Goal: Use online tool/utility: Utilize a website feature to perform a specific function

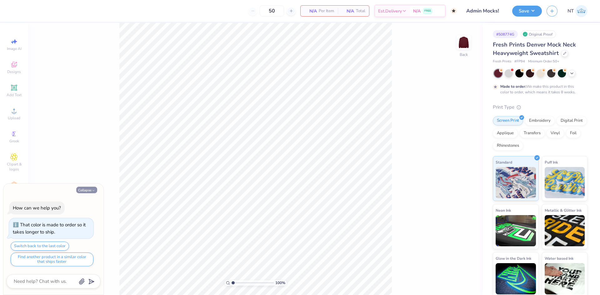
click at [82, 190] on button "Collapse" at bounding box center [86, 190] width 21 height 7
type textarea "x"
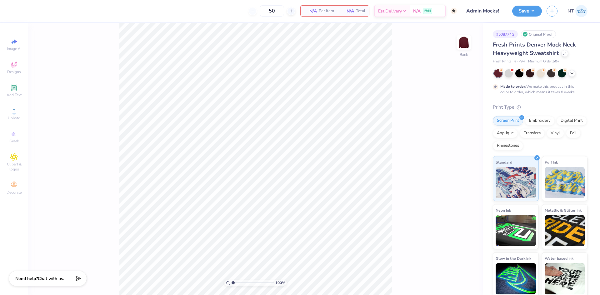
click at [413, 99] on div "100 % Back" at bounding box center [255, 159] width 455 height 273
click at [13, 116] on span "Upload" at bounding box center [14, 118] width 13 height 5
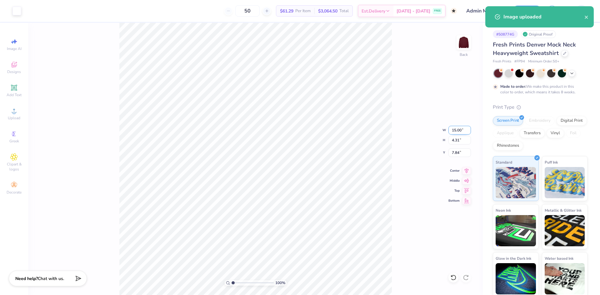
click at [457, 130] on input "15.00" at bounding box center [460, 130] width 23 height 9
type input "12.00"
type input "3.45"
click at [457, 151] on input "8.28" at bounding box center [460, 152] width 23 height 9
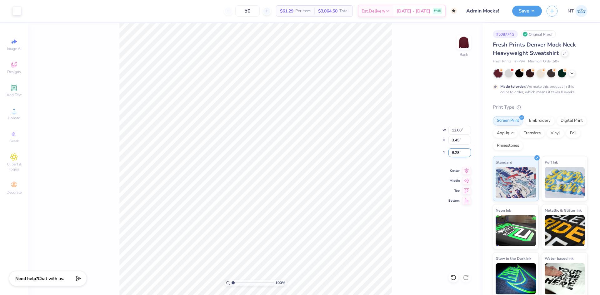
click at [457, 151] on input "8.28" at bounding box center [460, 152] width 23 height 9
type input "3.00"
type input "1"
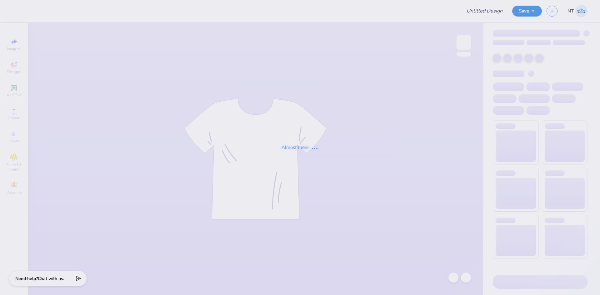
type input "Admin Mocks!"
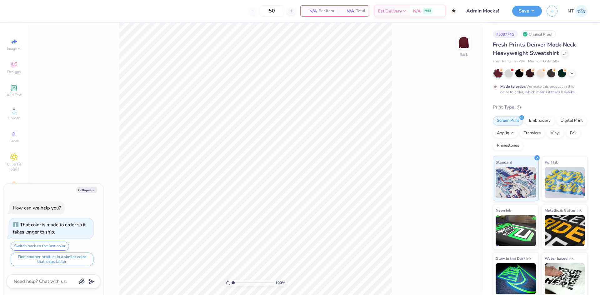
click at [88, 186] on div "Collapse How can we help you? That color is made to order so it takes longer to…" at bounding box center [53, 240] width 100 height 112
click at [88, 195] on div "Collapse How can we help you? That color is made to order so it takes longer to…" at bounding box center [53, 240] width 100 height 112
click at [86, 189] on button "Collapse" at bounding box center [86, 190] width 21 height 7
type textarea "x"
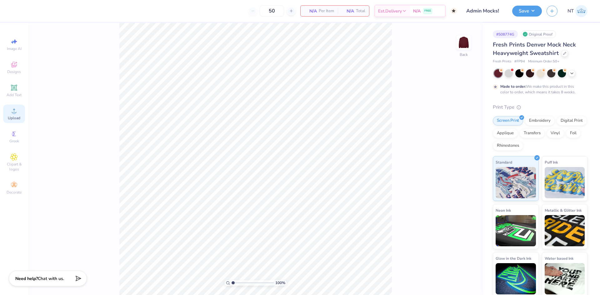
click at [13, 116] on span "Upload" at bounding box center [14, 118] width 13 height 5
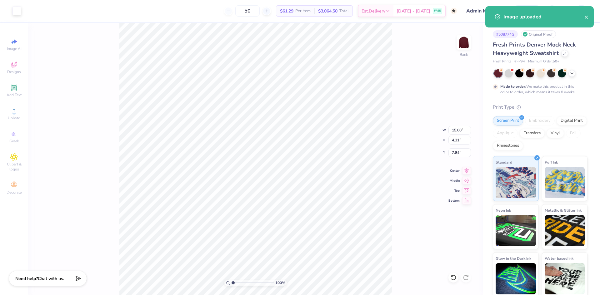
click at [456, 135] on div "100 % Back W 15.00 15.00 " H 4.31 4.31 " Y 7.84 7.84 " Center Middle Top Bottom" at bounding box center [255, 159] width 455 height 273
click at [456, 135] on div "100 % Back W 15.00 H 4.31 Y 7.84 Center Middle Top Bottom" at bounding box center [255, 159] width 455 height 273
click at [456, 133] on input "15.00" at bounding box center [460, 130] width 23 height 9
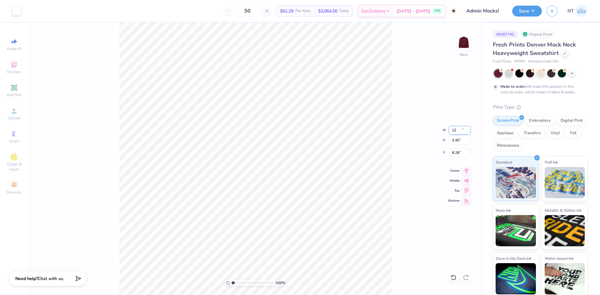
type input "12.00"
type input "3.45"
type input "8.28"
click at [460, 151] on input "8.28" at bounding box center [460, 152] width 23 height 9
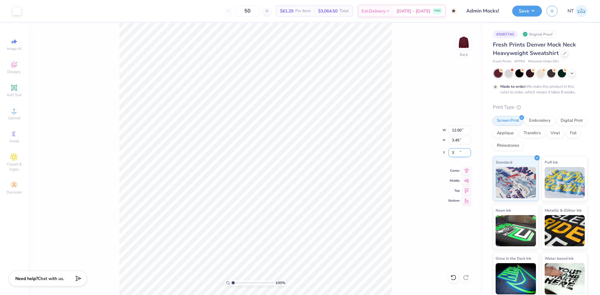
type input "3.00"
click at [535, 13] on button "Save" at bounding box center [527, 10] width 30 height 11
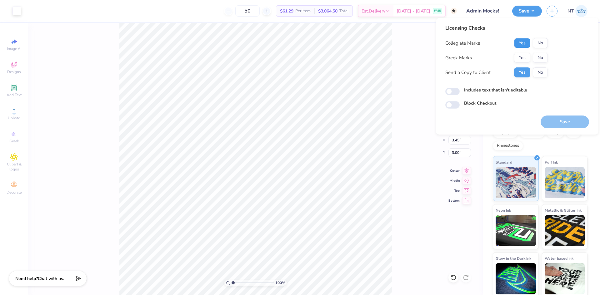
click at [528, 44] on button "Yes" at bounding box center [522, 43] width 16 height 10
click at [539, 62] on button "No" at bounding box center [540, 58] width 15 height 10
click at [487, 96] on div "Licensing Checks Collegiate Marks Yes No Greek Marks Yes No Send a Copy to Clie…" at bounding box center [517, 66] width 144 height 84
click at [492, 91] on label "Includes text that isn't editable" at bounding box center [495, 90] width 63 height 7
click at [460, 91] on input "Includes text that isn't editable" at bounding box center [452, 92] width 14 height 8
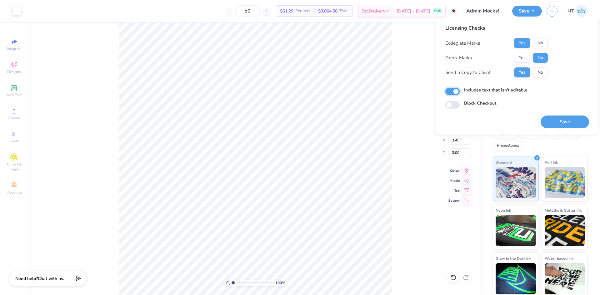
checkbox input "true"
click at [561, 124] on button "Save" at bounding box center [565, 122] width 48 height 13
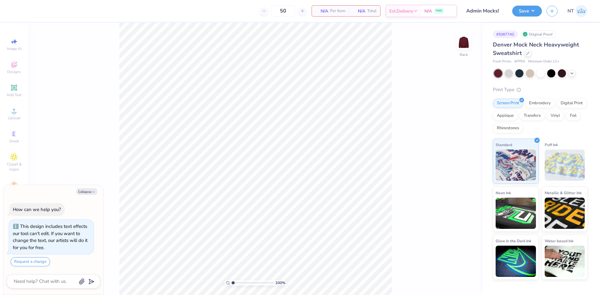
type textarea "x"
